Goal: Transaction & Acquisition: Book appointment/travel/reservation

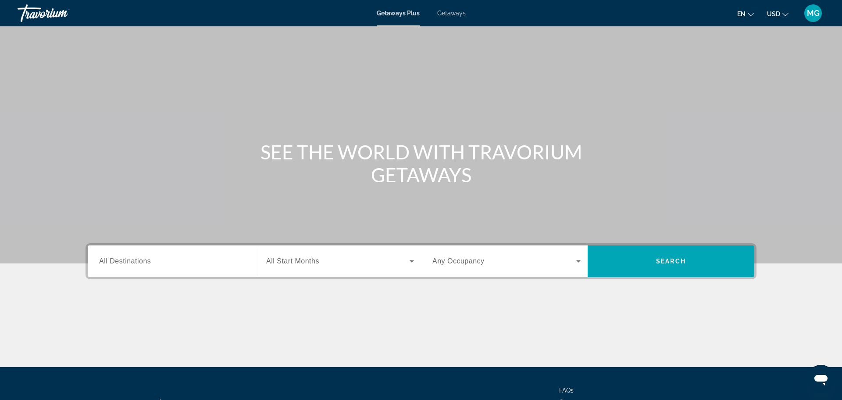
click at [132, 260] on span "All Destinations" at bounding box center [125, 260] width 52 height 7
click at [132, 260] on input "Destination All Destinations" at bounding box center [173, 261] width 148 height 11
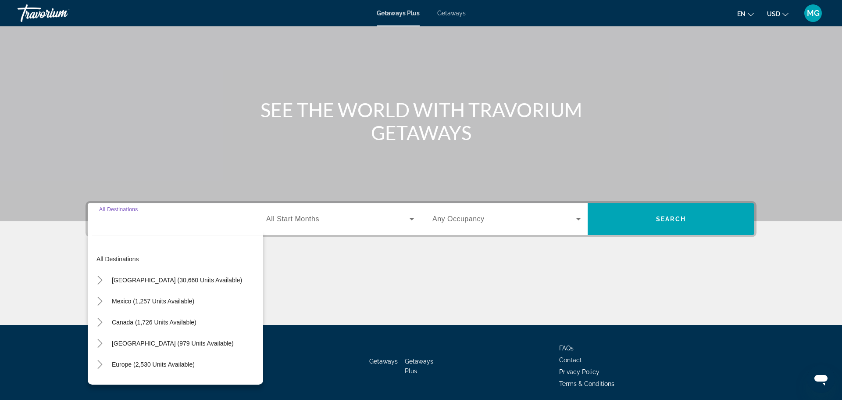
scroll to position [75, 0]
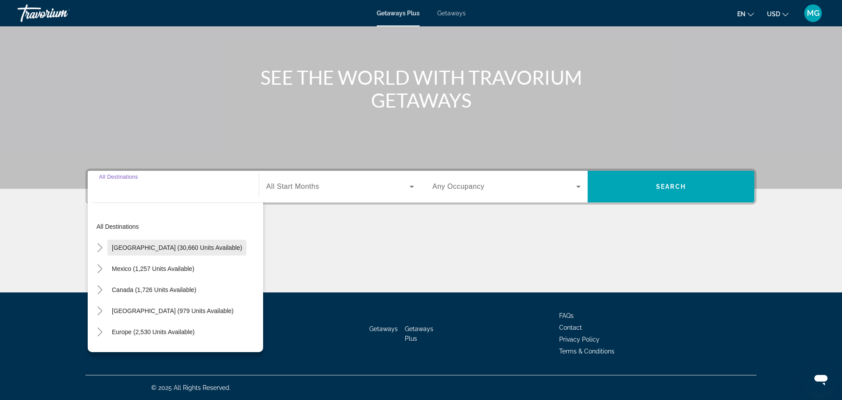
click at [142, 248] on span "[GEOGRAPHIC_DATA] (30,660 units available)" at bounding box center [177, 247] width 130 height 7
type input "**********"
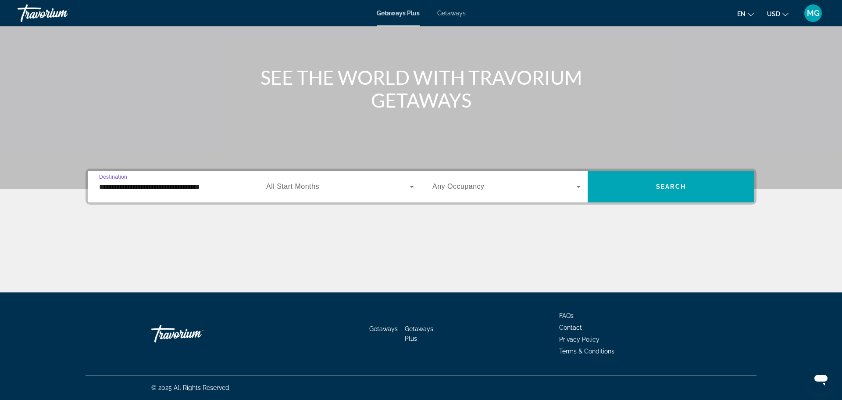
click at [233, 188] on input "**********" at bounding box center [173, 187] width 148 height 11
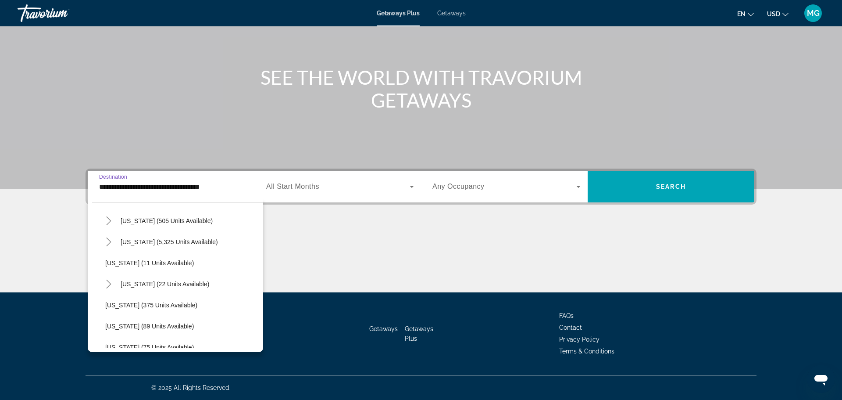
scroll to position [0, 0]
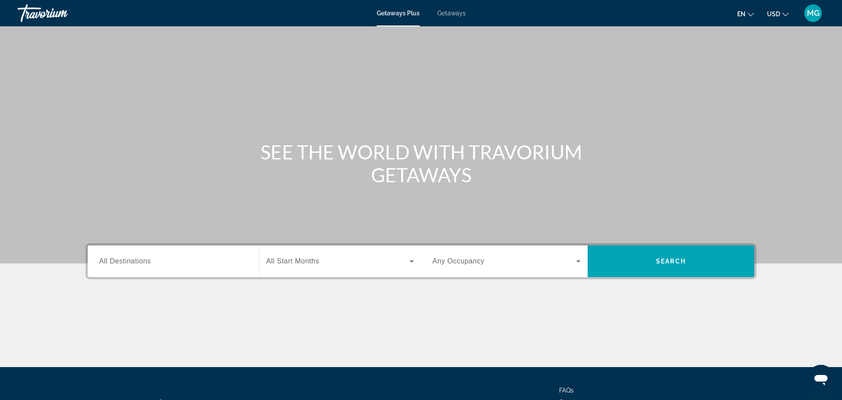
click at [412, 261] on icon "Search widget" at bounding box center [412, 261] width 4 height 2
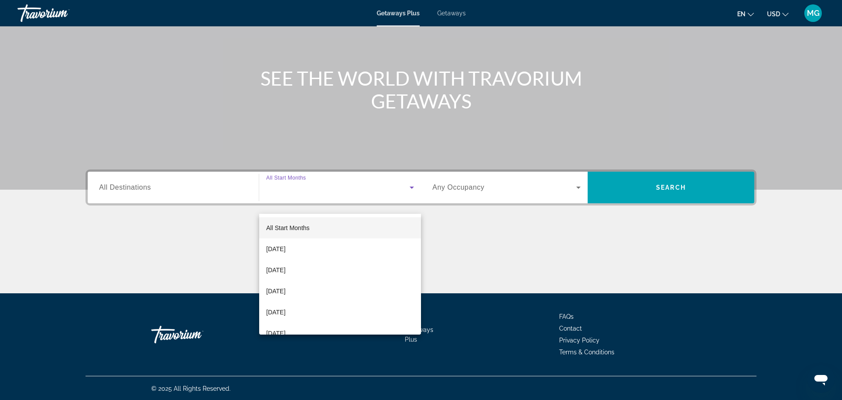
scroll to position [75, 0]
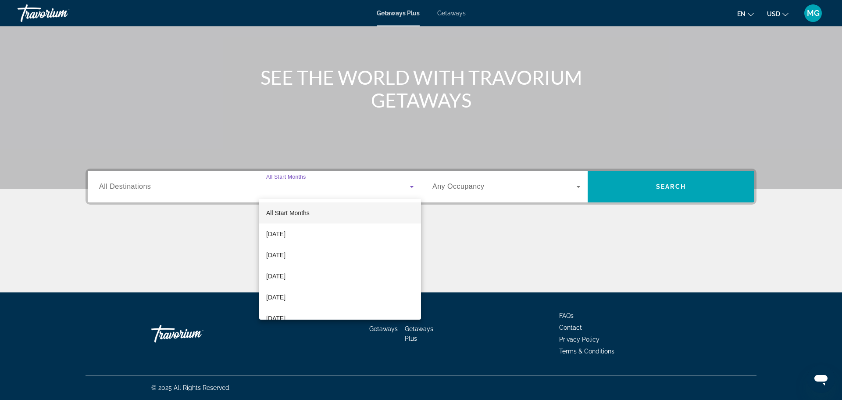
click at [577, 185] on div at bounding box center [421, 200] width 842 height 400
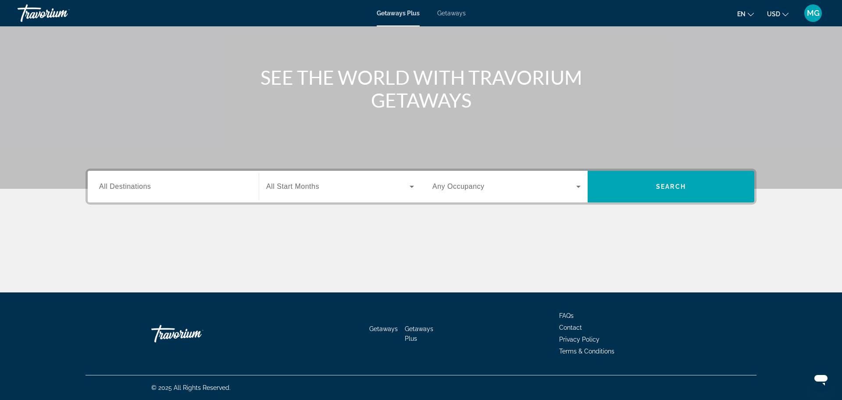
click at [577, 185] on icon "Search widget" at bounding box center [578, 186] width 11 height 11
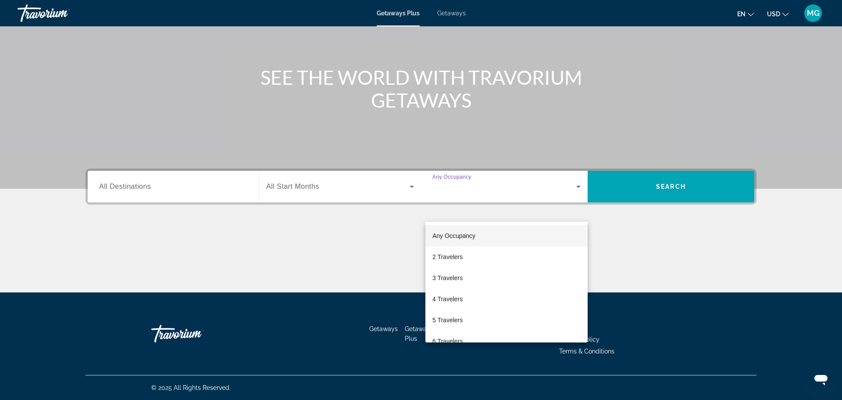
scroll to position [0, 0]
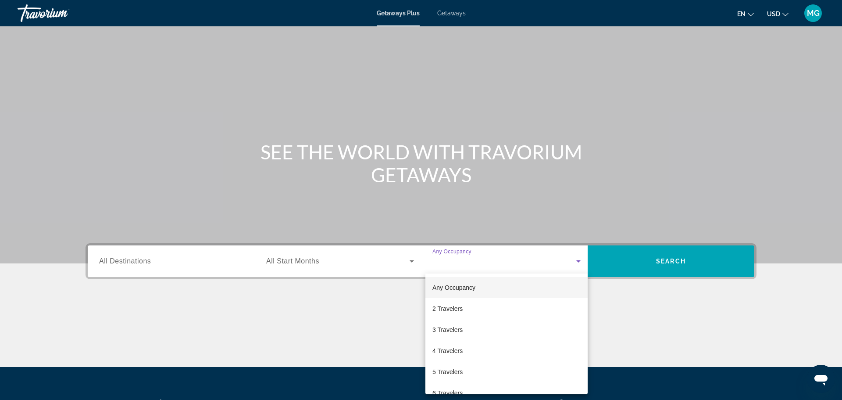
click at [453, 15] on div at bounding box center [421, 200] width 842 height 400
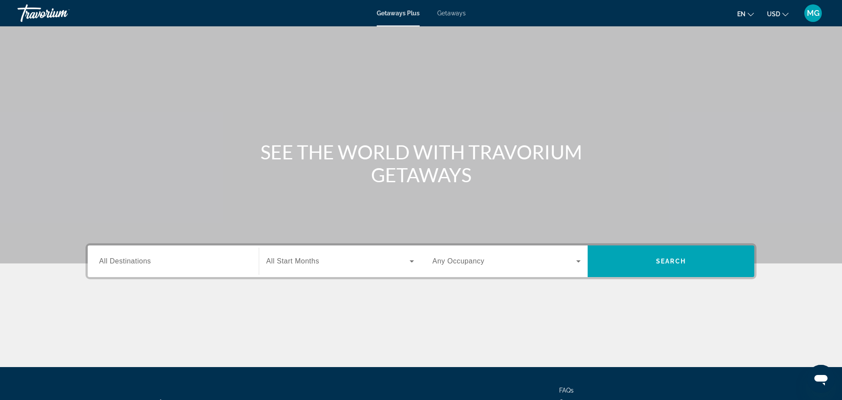
click at [404, 18] on div "Getaways Plus Getaways en English Español Français Italiano Português русский U…" at bounding box center [421, 13] width 842 height 23
click at [399, 13] on span "Getaways Plus" at bounding box center [398, 13] width 43 height 7
click at [120, 261] on span "All Destinations" at bounding box center [125, 260] width 52 height 7
click at [120, 261] on input "Destination All Destinations" at bounding box center [173, 261] width 148 height 11
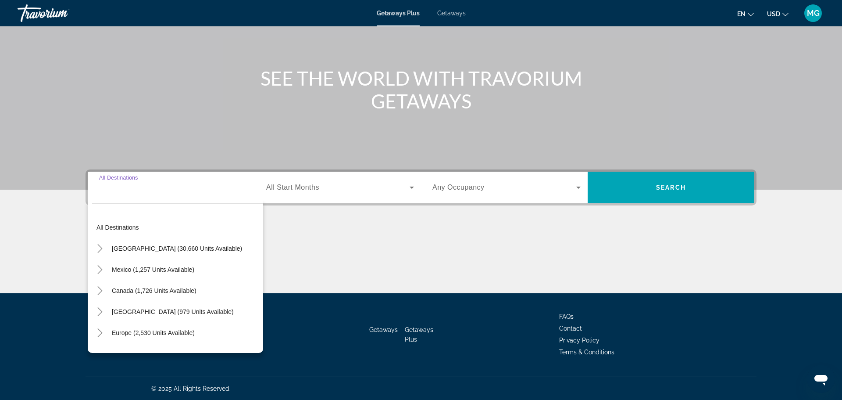
scroll to position [75, 0]
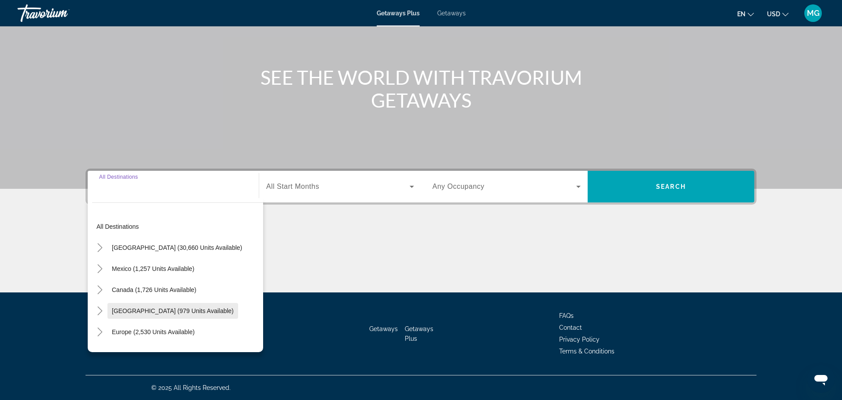
click at [226, 310] on span "[GEOGRAPHIC_DATA] (979 units available)" at bounding box center [173, 310] width 122 height 7
type input "**********"
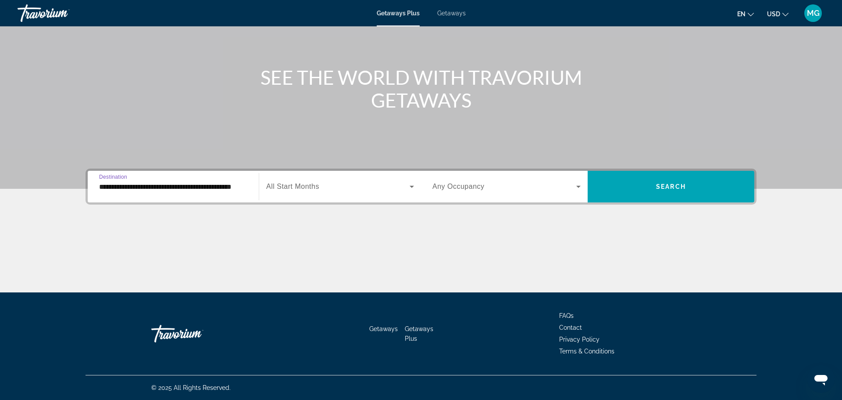
click at [412, 186] on icon "Search widget" at bounding box center [412, 187] width 4 height 2
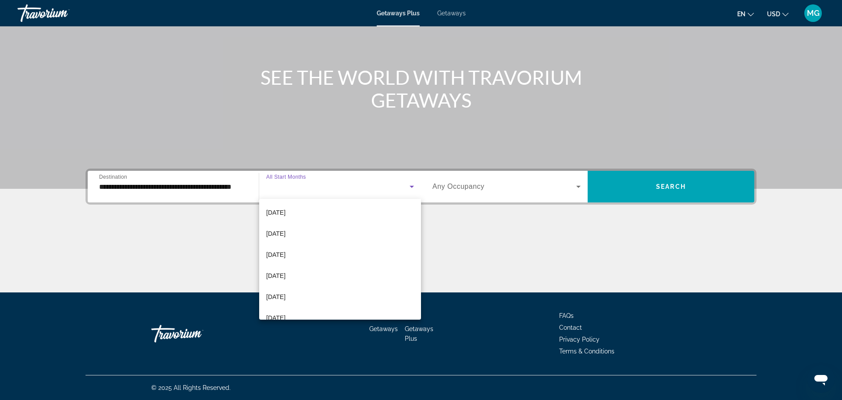
scroll to position [127, 0]
click at [308, 253] on mat-option "April 2026" at bounding box center [340, 253] width 162 height 21
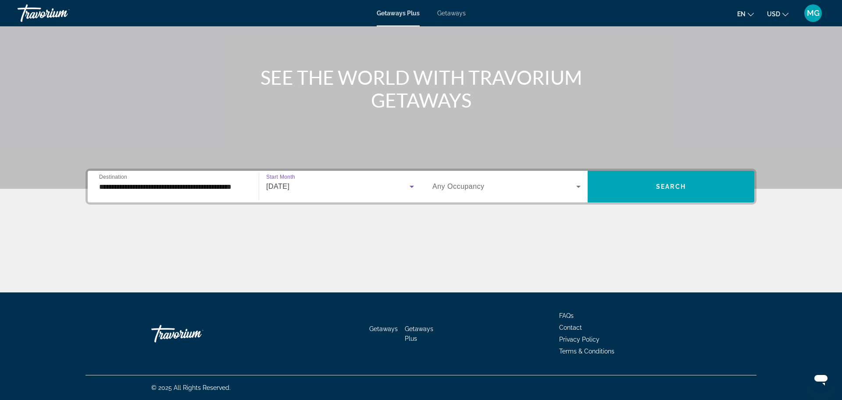
click at [580, 185] on icon "Search widget" at bounding box center [578, 186] width 11 height 11
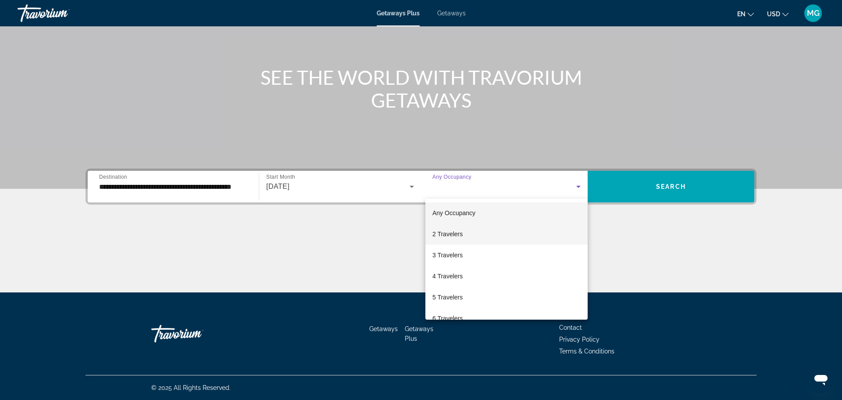
click at [449, 234] on span "2 Travelers" at bounding box center [448, 234] width 30 height 11
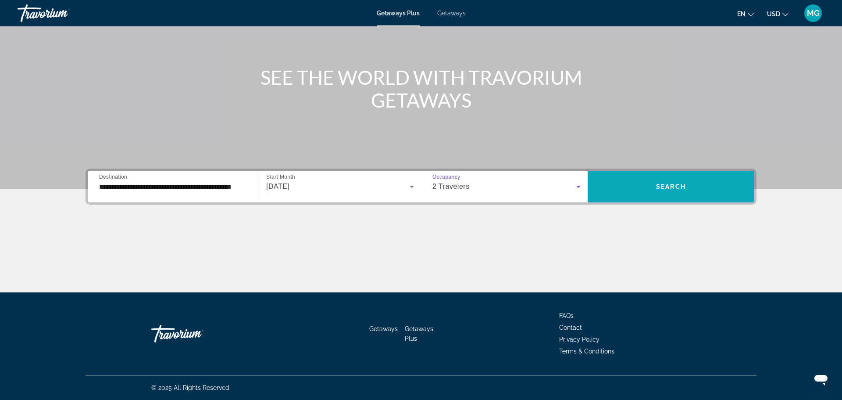
click at [668, 186] on span "Search" at bounding box center [671, 186] width 30 height 7
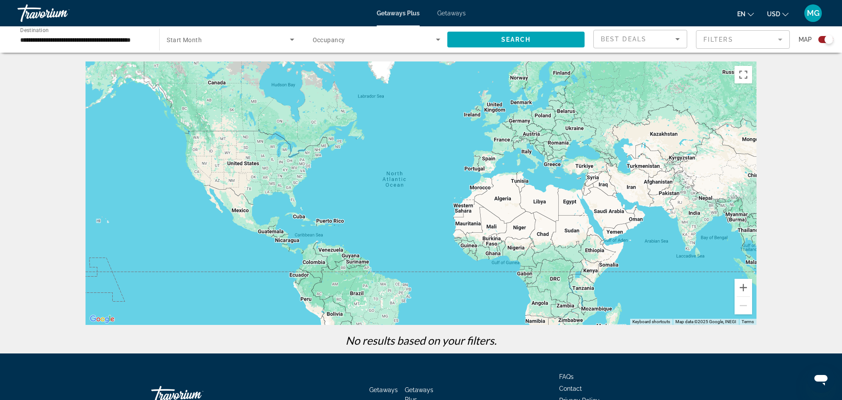
click at [679, 39] on icon "Sort by" at bounding box center [678, 39] width 11 height 11
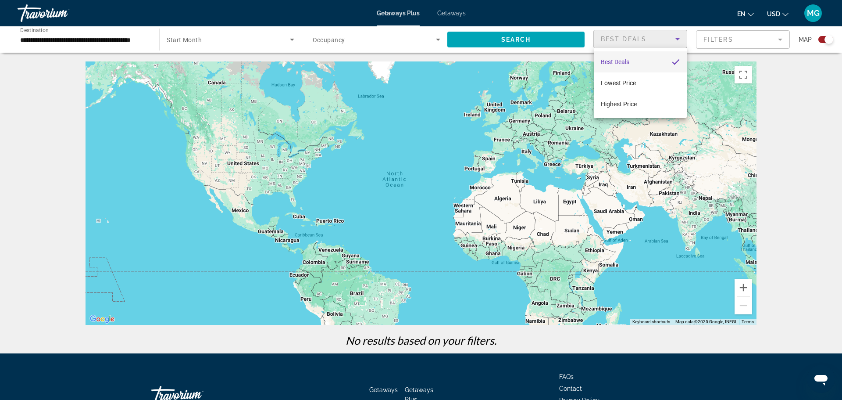
click at [780, 39] on div at bounding box center [421, 200] width 842 height 400
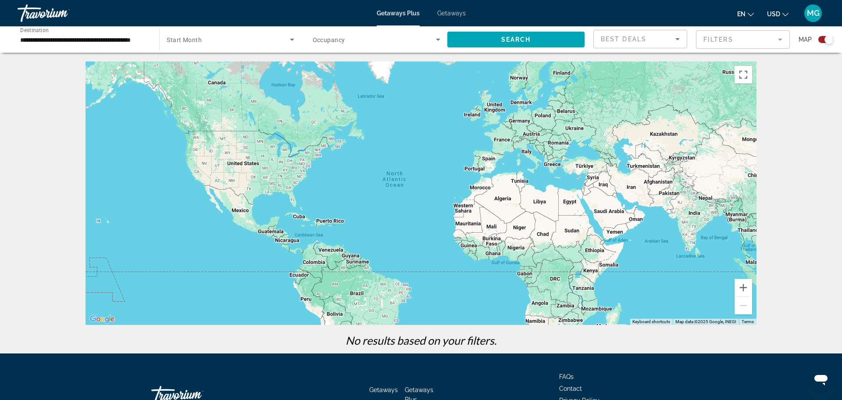
click at [292, 39] on icon "Search widget" at bounding box center [292, 40] width 4 height 2
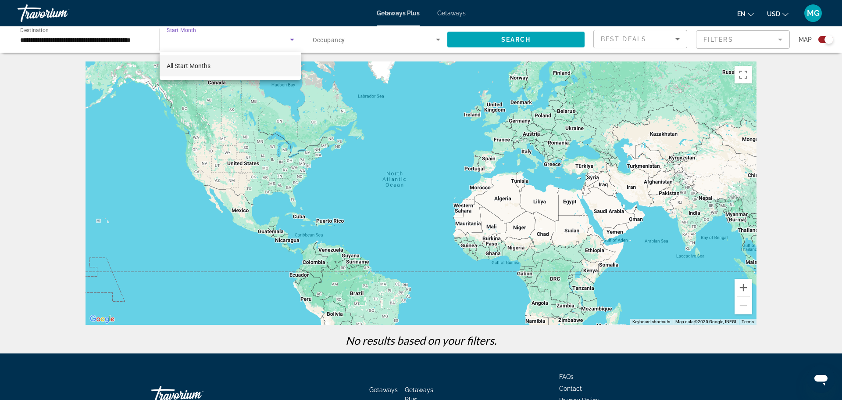
click at [224, 67] on mat-option "All Start Months" at bounding box center [230, 65] width 141 height 21
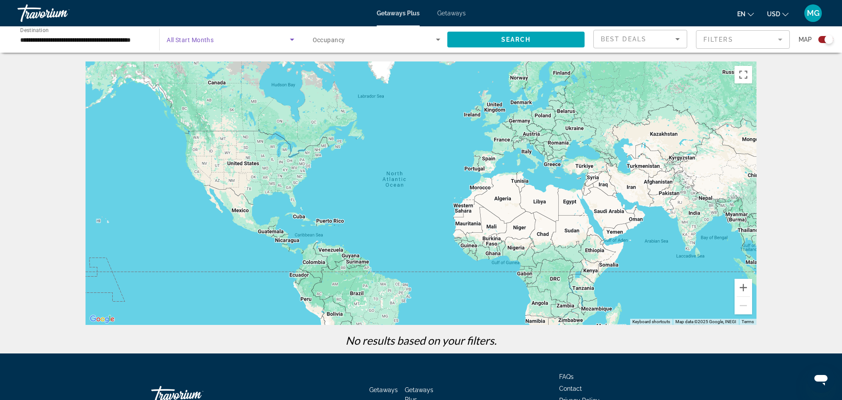
click at [439, 36] on icon "Search widget" at bounding box center [438, 39] width 11 height 11
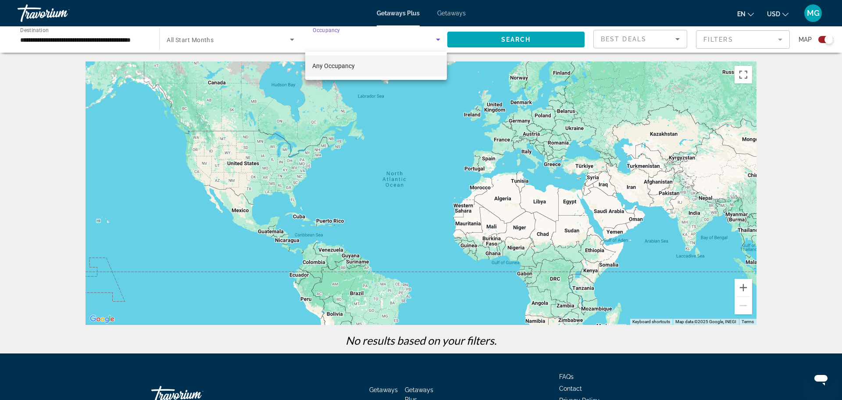
click at [415, 64] on mat-option "Any Occupancy" at bounding box center [376, 65] width 142 height 21
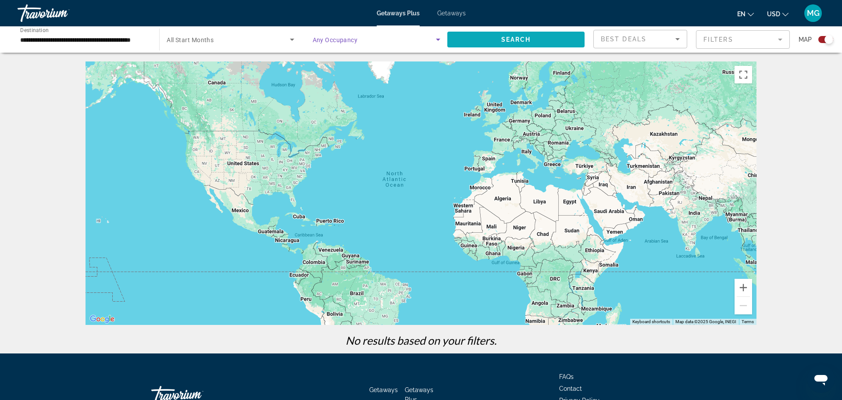
click at [518, 39] on span "Search" at bounding box center [516, 39] width 30 height 7
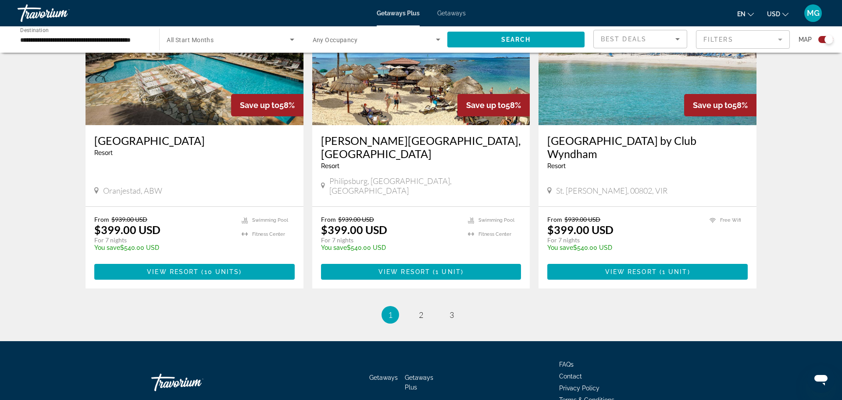
scroll to position [1305, 0]
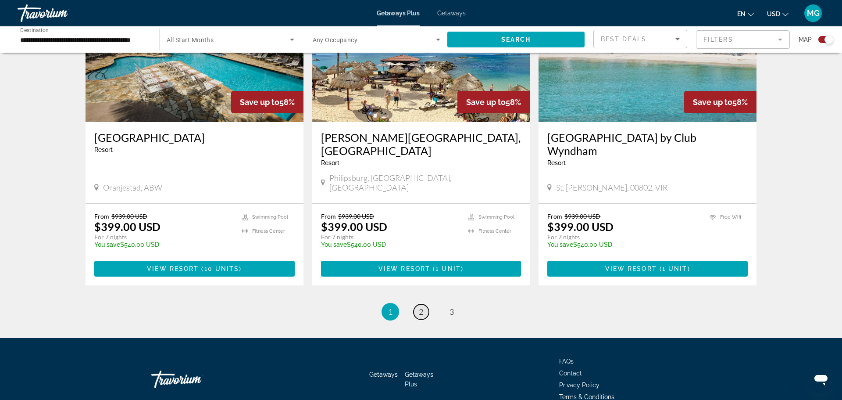
click at [421, 307] on span "2" at bounding box center [421, 312] width 4 height 10
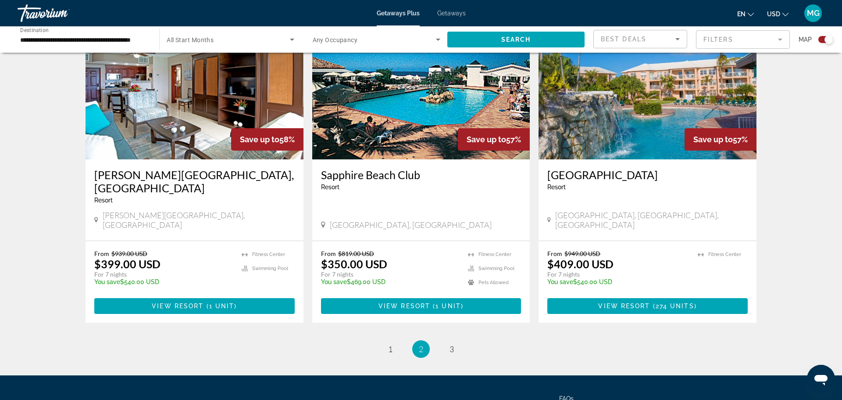
scroll to position [1302, 0]
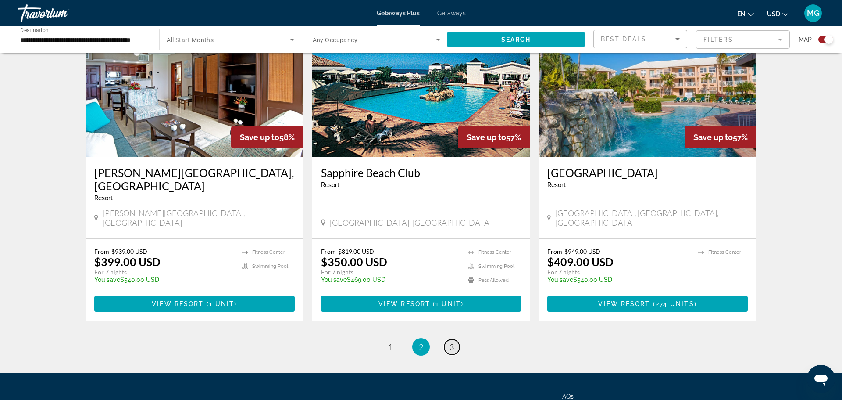
click at [454, 339] on link "page 3" at bounding box center [451, 346] width 15 height 15
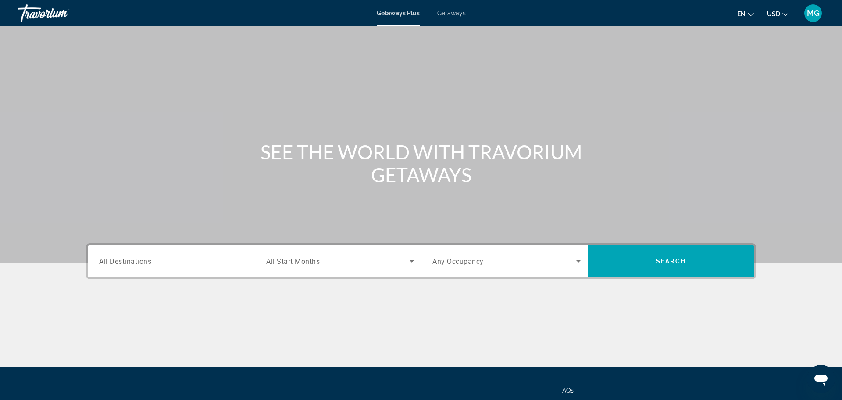
click at [198, 260] on input "Destination All Destinations" at bounding box center [173, 261] width 148 height 11
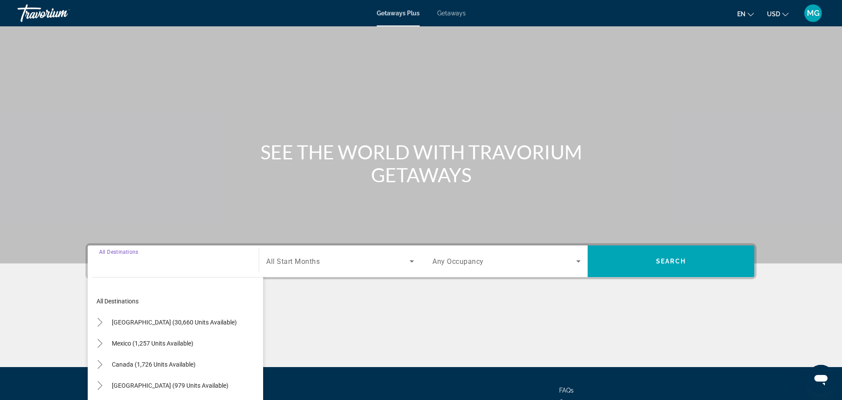
click at [457, 11] on span "Getaways" at bounding box center [451, 13] width 29 height 7
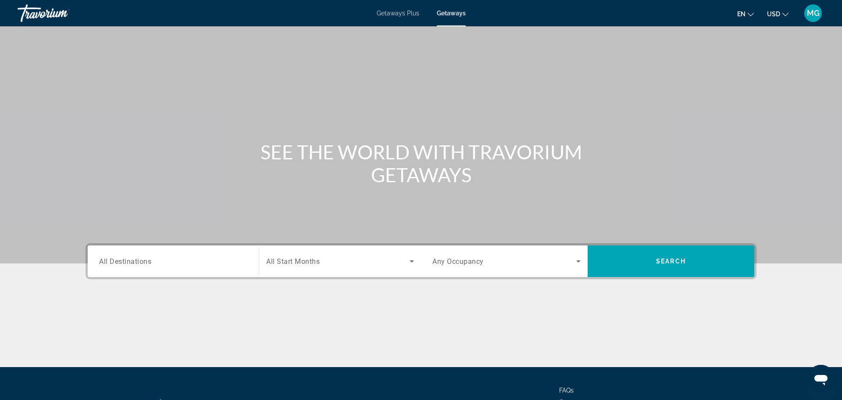
click at [179, 268] on div "Search widget" at bounding box center [173, 261] width 148 height 25
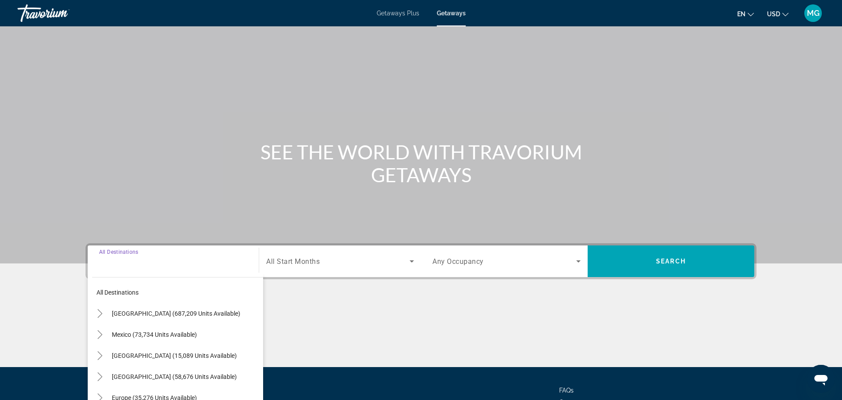
scroll to position [75, 0]
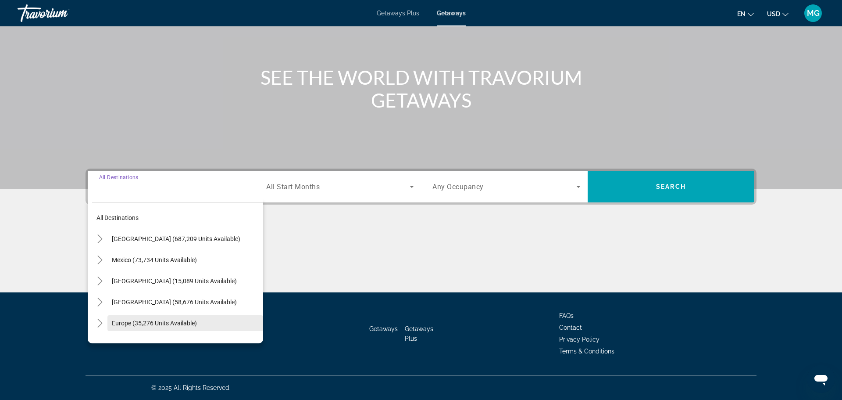
click at [175, 323] on span "Europe (35,276 units available)" at bounding box center [154, 322] width 85 height 7
type input "**********"
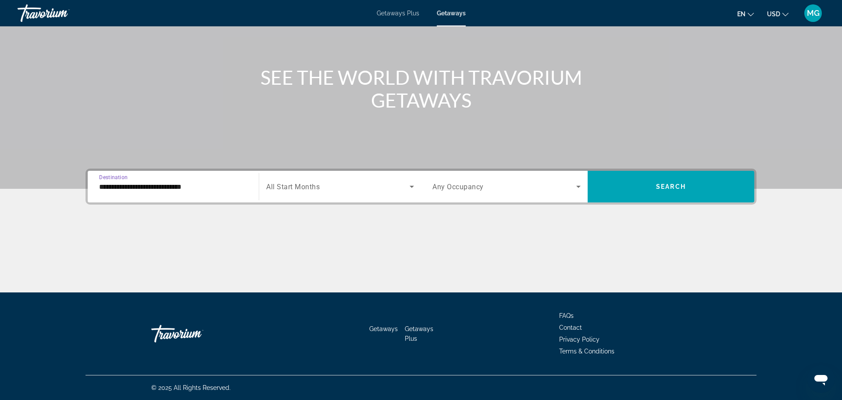
click at [578, 186] on icon "Search widget" at bounding box center [578, 187] width 4 height 2
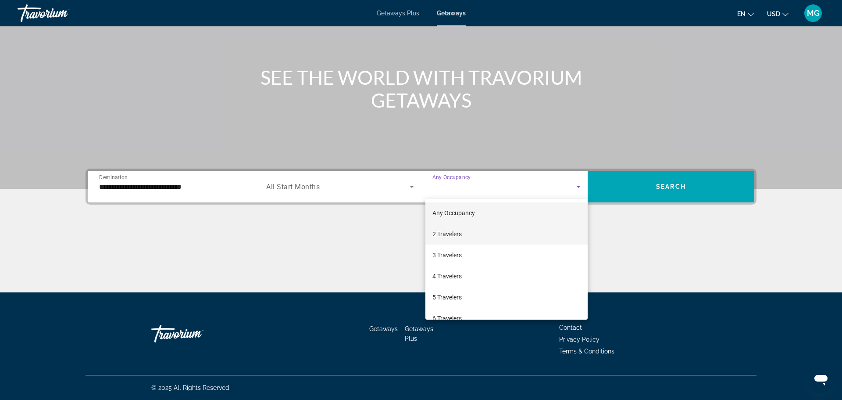
click at [507, 231] on mat-option "2 Travelers" at bounding box center [507, 233] width 162 height 21
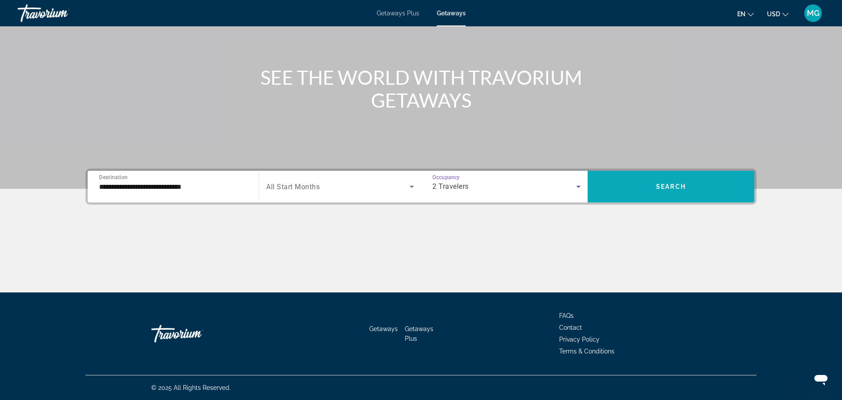
click at [669, 182] on span "Search widget" at bounding box center [671, 186] width 167 height 21
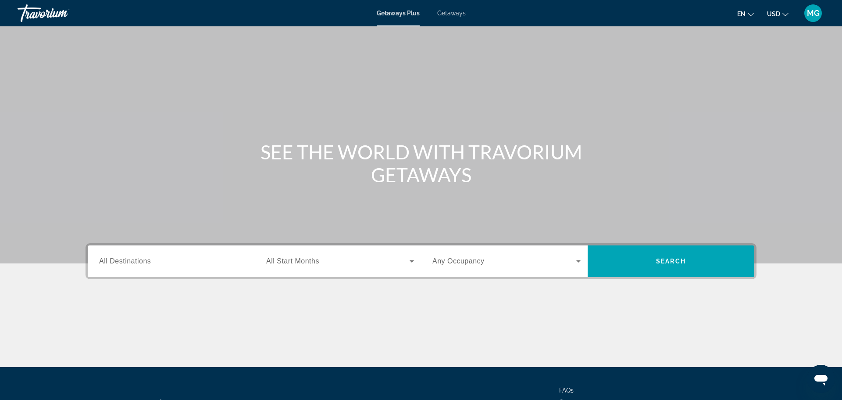
click at [167, 252] on div "Search widget" at bounding box center [173, 261] width 148 height 25
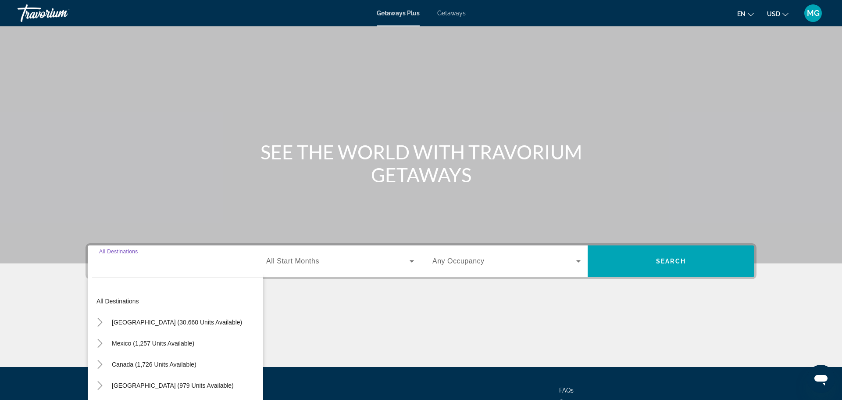
scroll to position [75, 0]
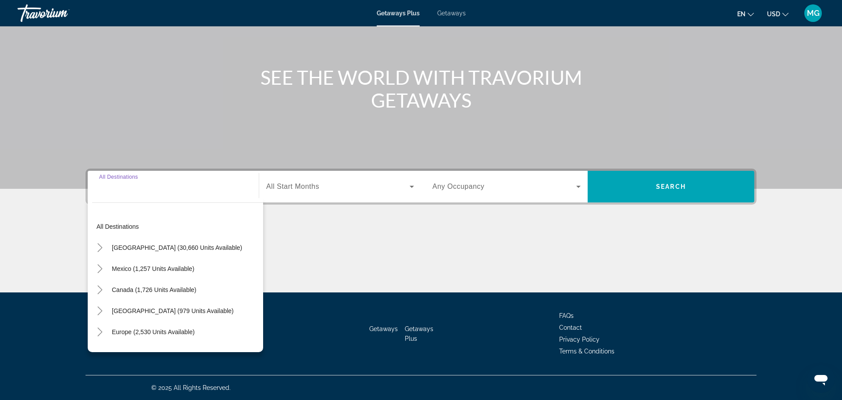
click at [316, 250] on div "Main content" at bounding box center [421, 259] width 671 height 66
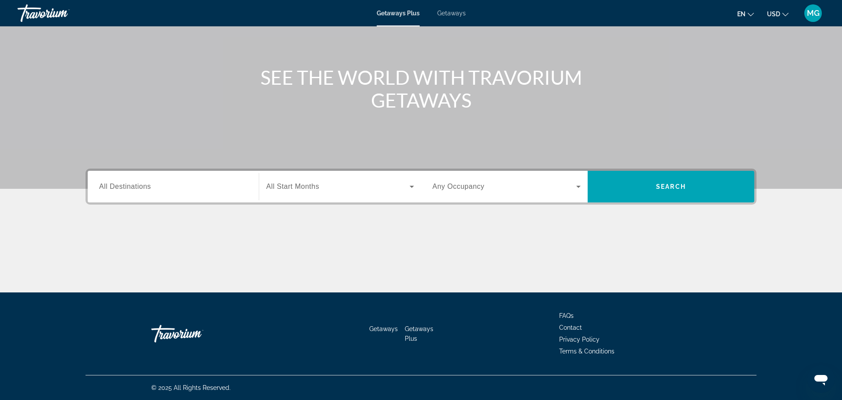
click at [152, 189] on input "Destination All Destinations" at bounding box center [173, 187] width 148 height 11
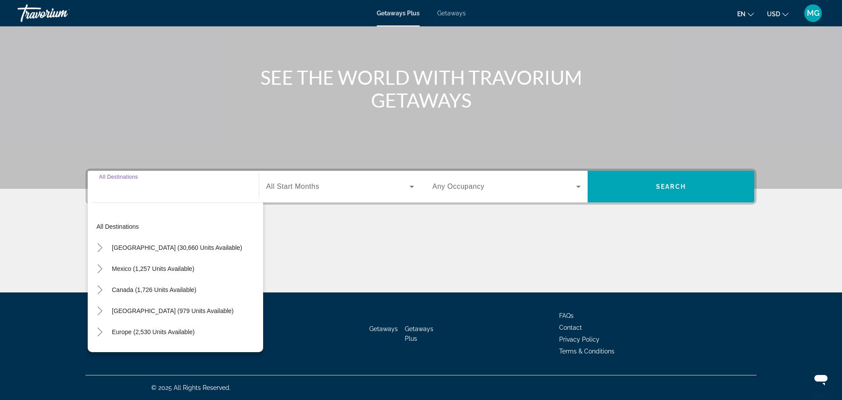
click at [300, 241] on div "Main content" at bounding box center [421, 259] width 671 height 66
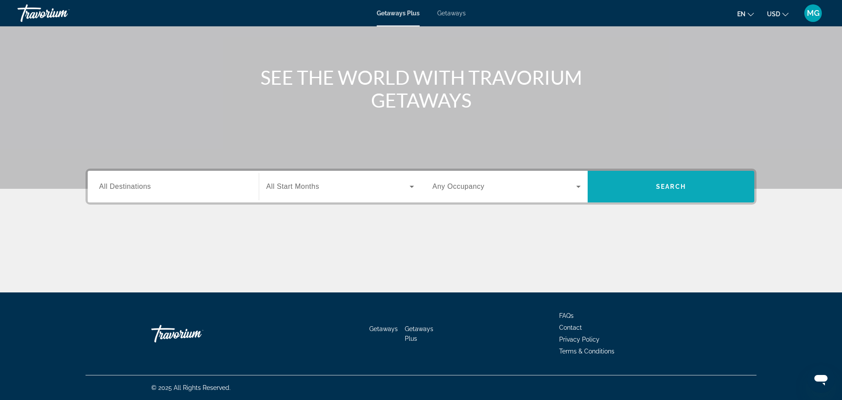
click at [652, 182] on span "Search widget" at bounding box center [671, 186] width 167 height 21
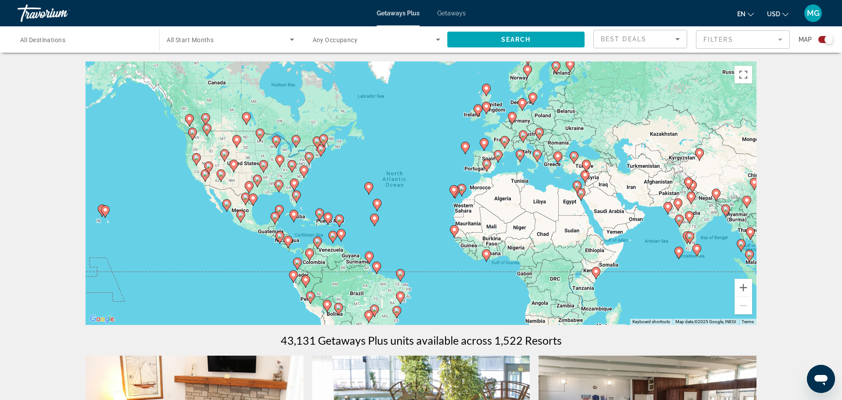
click at [782, 39] on mat-form-field "Filters" at bounding box center [743, 39] width 94 height 18
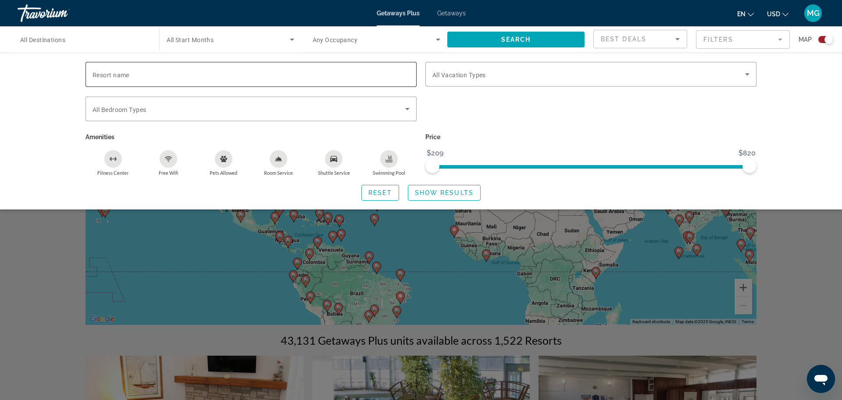
click at [243, 75] on input "Resort name" at bounding box center [251, 74] width 317 height 11
type input "********"
click at [748, 74] on icon "Search widget" at bounding box center [747, 74] width 4 height 2
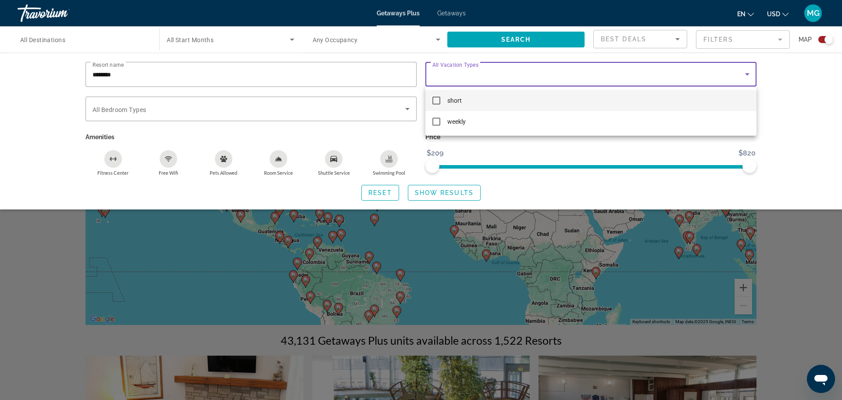
click at [437, 98] on mat-pseudo-checkbox at bounding box center [437, 101] width 8 height 8
click at [406, 107] on div at bounding box center [421, 200] width 842 height 400
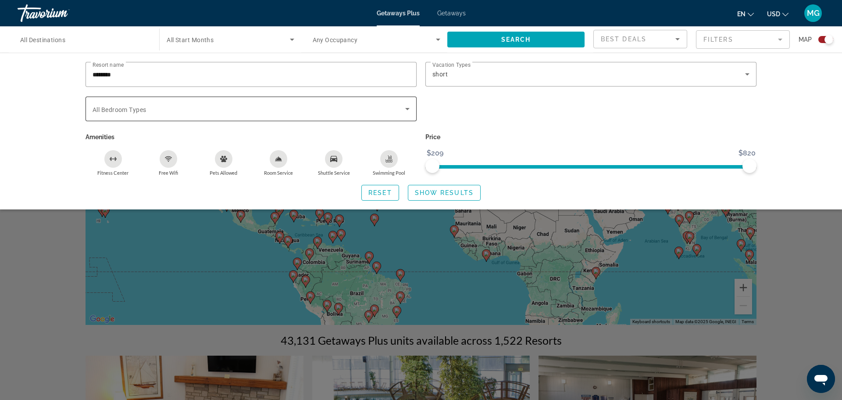
click at [409, 106] on icon "Search widget" at bounding box center [407, 109] width 11 height 11
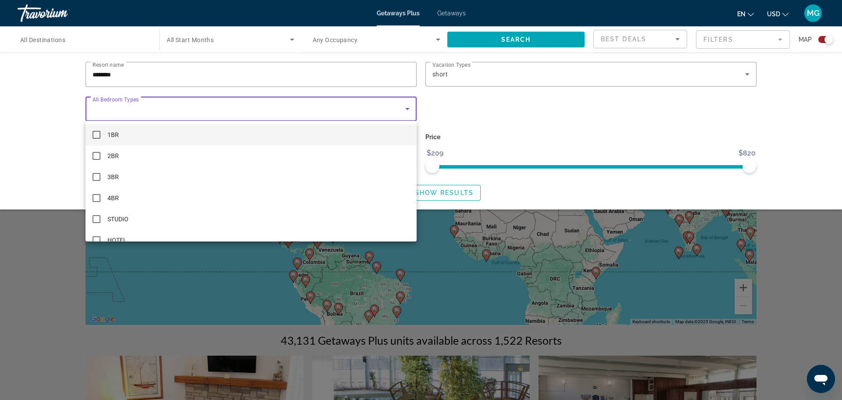
click at [268, 136] on mat-option "1BR" at bounding box center [251, 134] width 331 height 21
click at [95, 239] on mat-pseudo-checkbox at bounding box center [97, 240] width 8 height 8
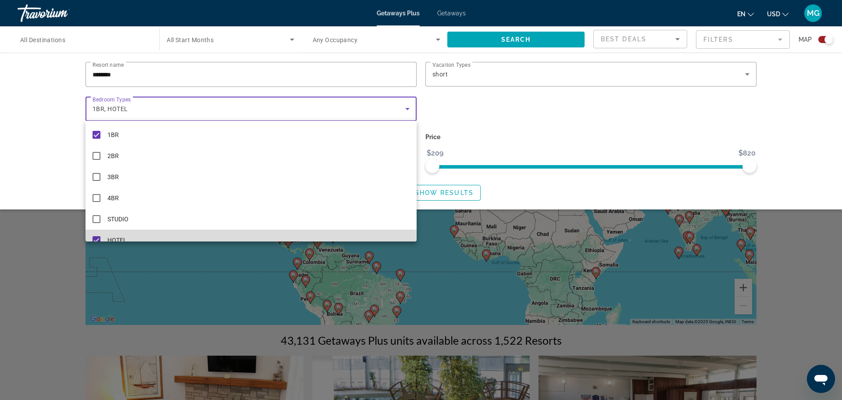
scroll to position [9, 0]
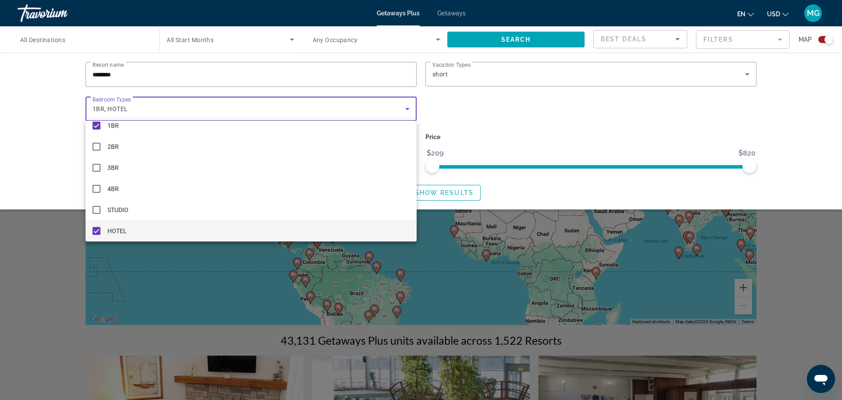
click at [533, 39] on div at bounding box center [421, 200] width 842 height 400
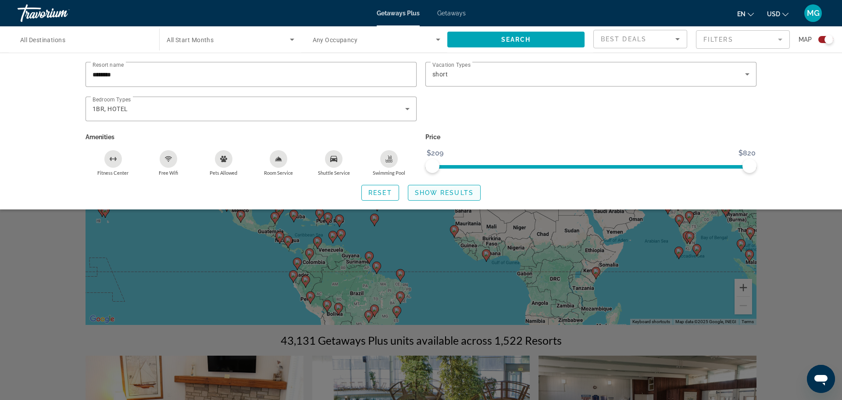
click at [438, 191] on span "Show Results" at bounding box center [444, 192] width 59 height 7
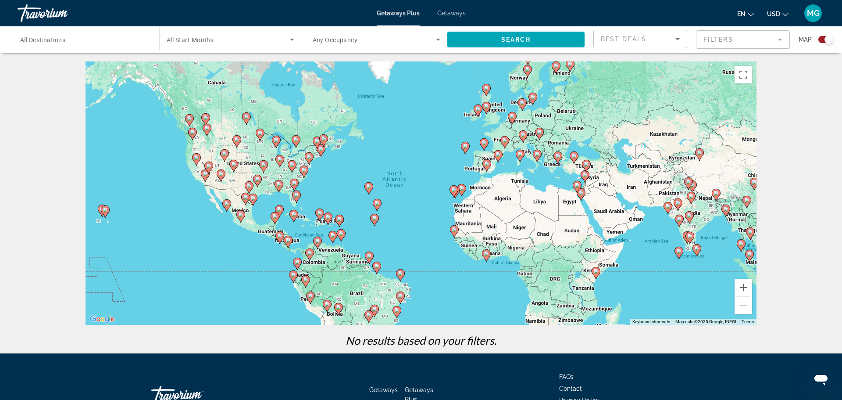
click at [95, 43] on input "Destination All Destinations" at bounding box center [84, 40] width 128 height 11
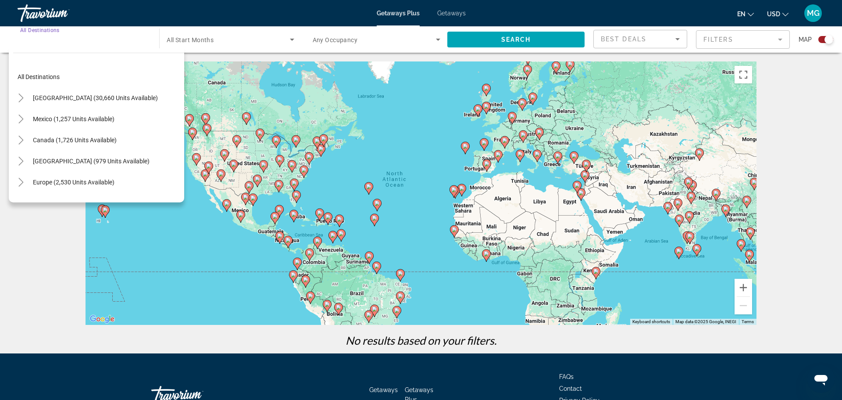
click at [680, 39] on icon "Sort by" at bounding box center [678, 39] width 11 height 11
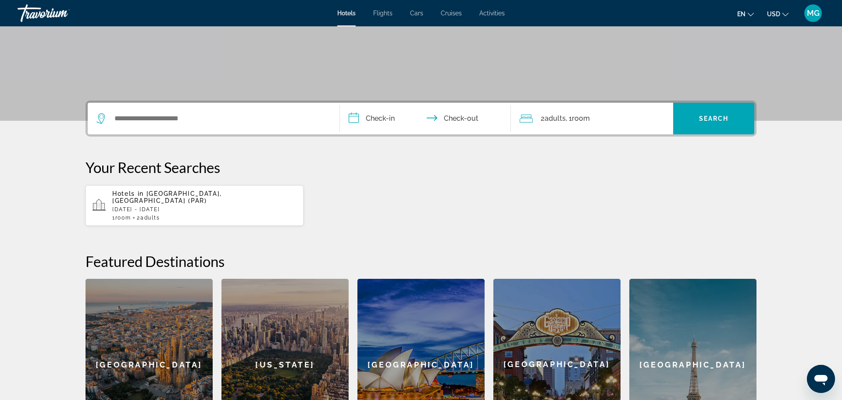
scroll to position [142, 0]
click at [178, 194] on span "Paris, France (PAR)" at bounding box center [167, 197] width 110 height 14
